Goal: Transaction & Acquisition: Purchase product/service

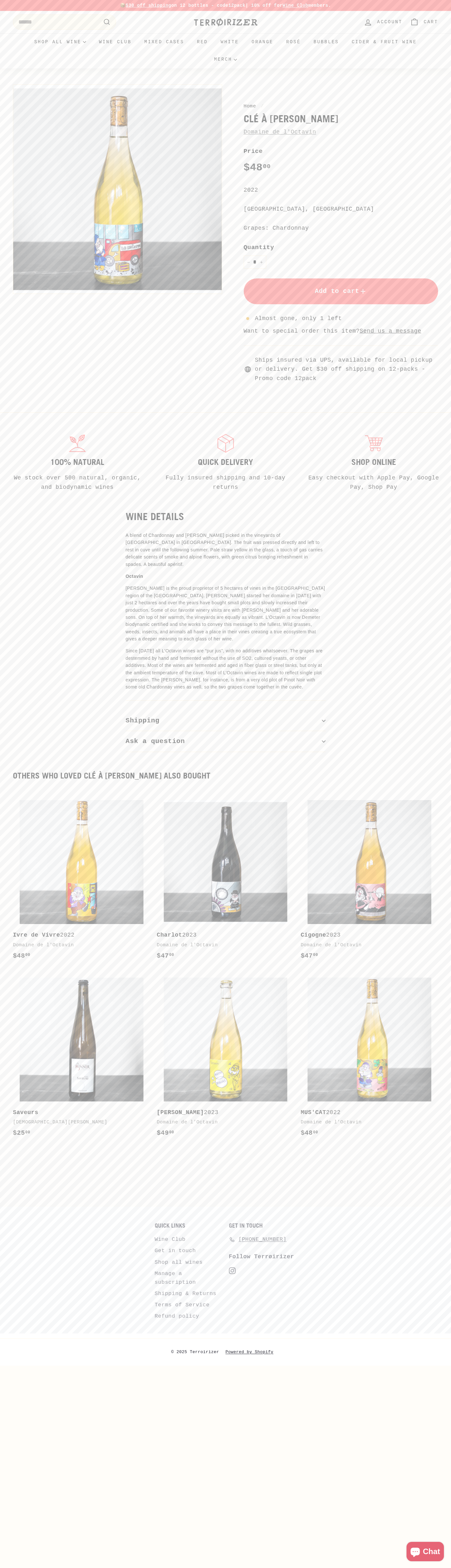
click at [341, 291] on span "Add to cart" at bounding box center [341, 291] width 53 height 7
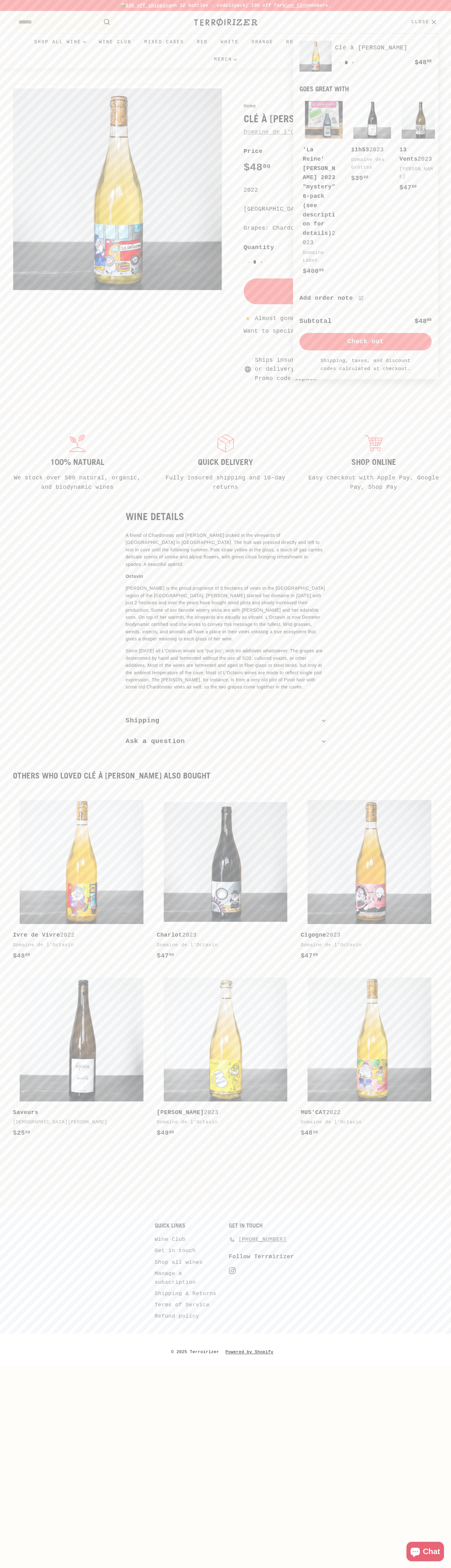
click at [366, 333] on button "Check out" at bounding box center [366, 341] width 132 height 17
